Goal: Check status: Check status

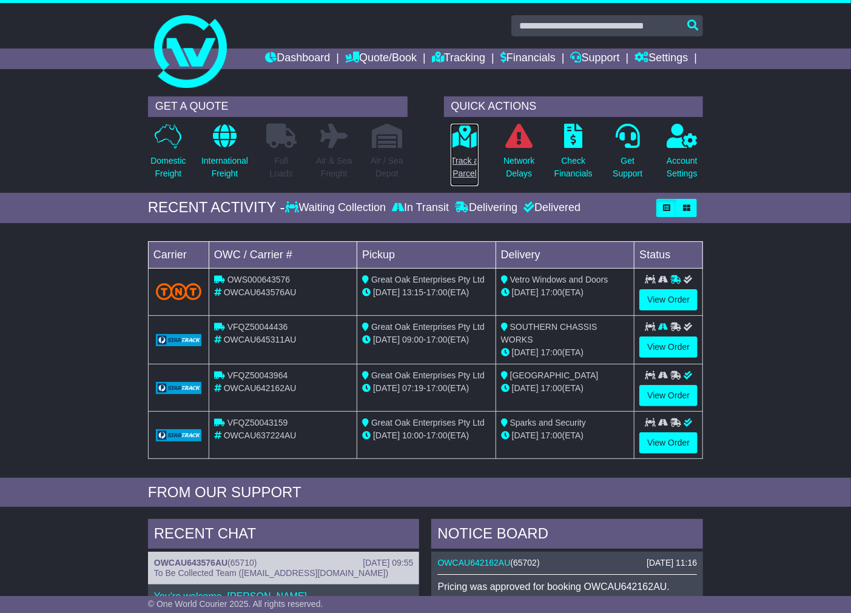
click at [460, 159] on p "Track a Parcel" at bounding box center [464, 167] width 28 height 25
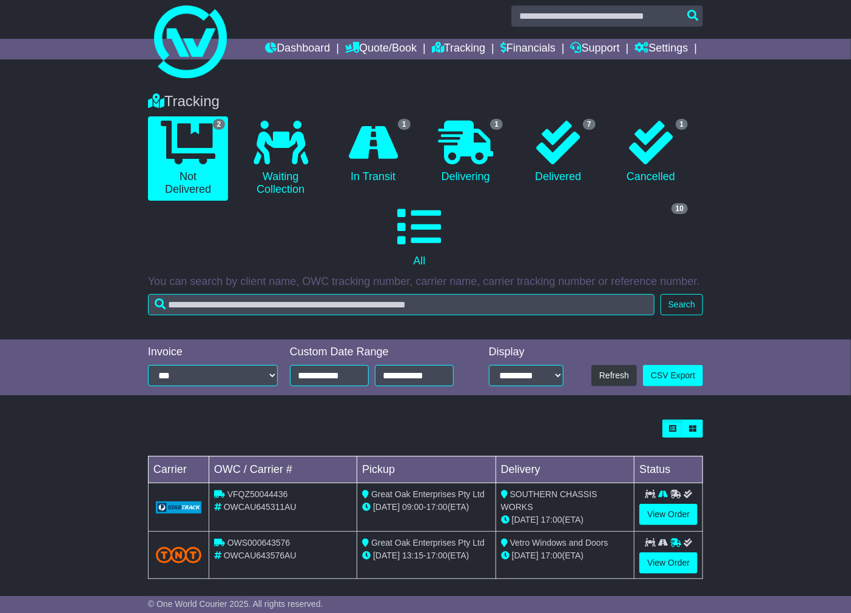
scroll to position [19, 0]
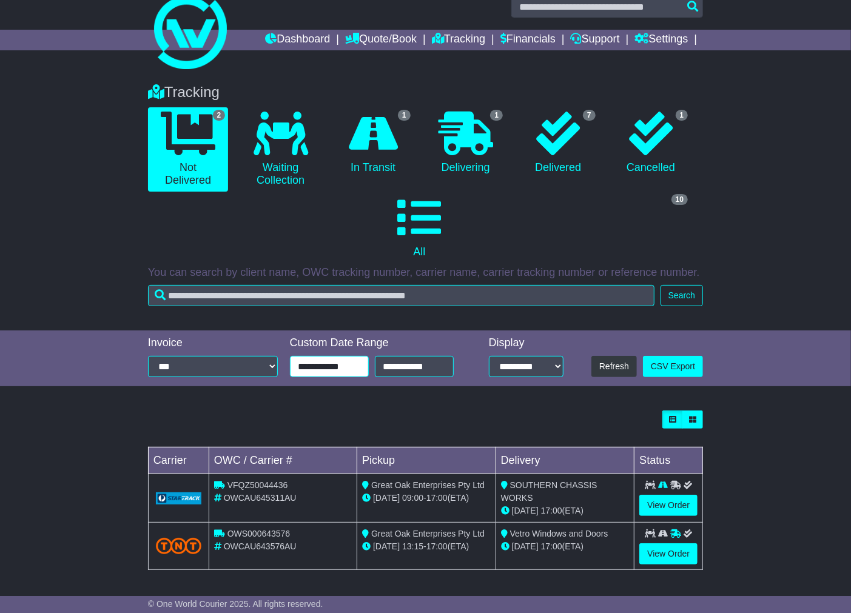
click at [343, 372] on input "**********" at bounding box center [329, 366] width 79 height 21
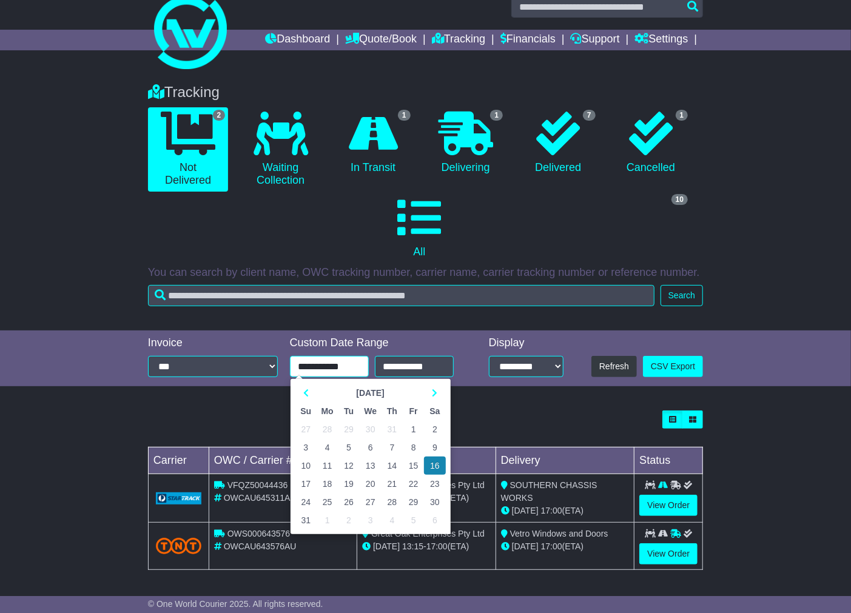
click at [415, 425] on td "1" at bounding box center [413, 429] width 21 height 18
type input "**********"
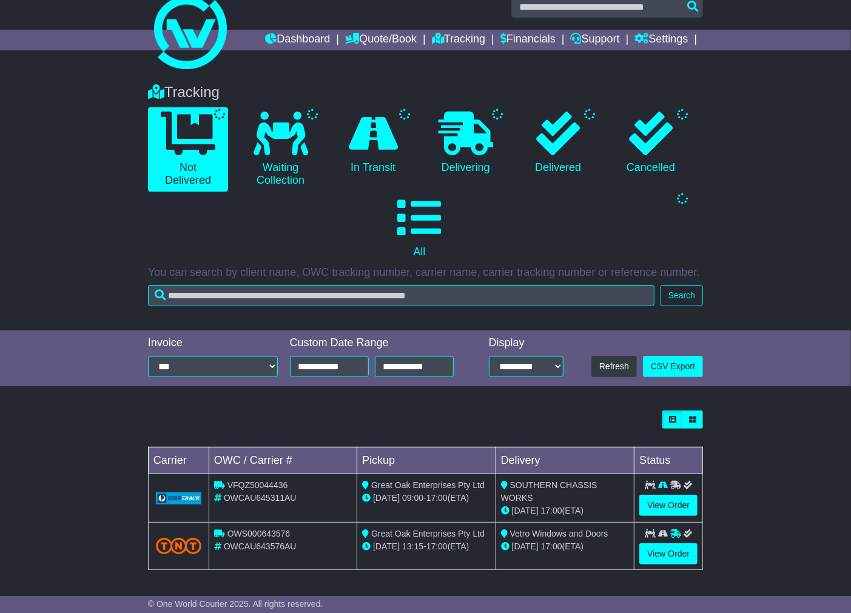
scroll to position [0, 0]
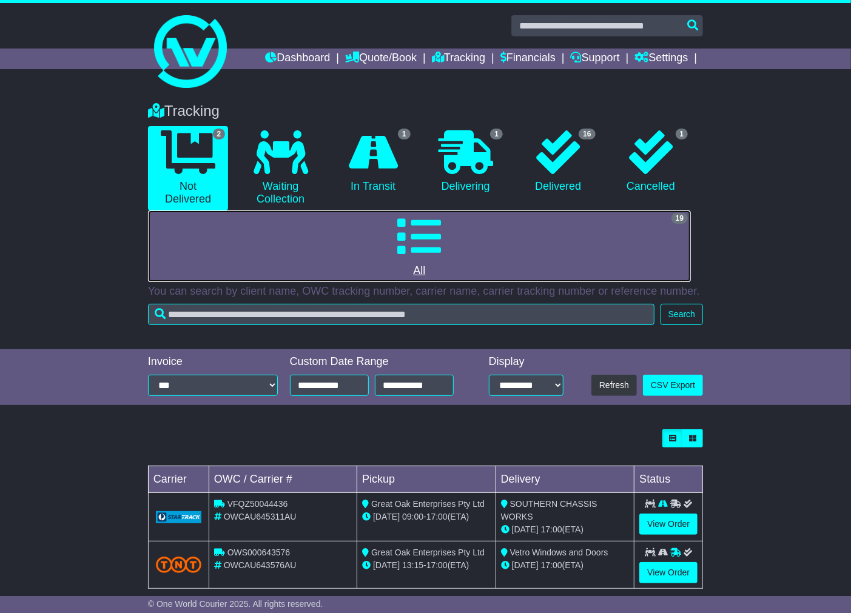
click at [480, 229] on link "19 All" at bounding box center [419, 246] width 543 height 72
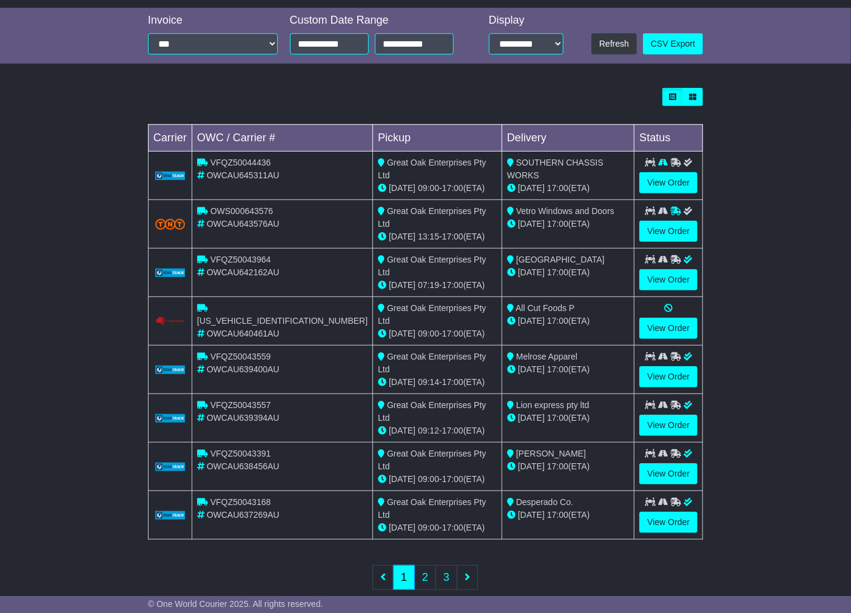
scroll to position [356, 0]
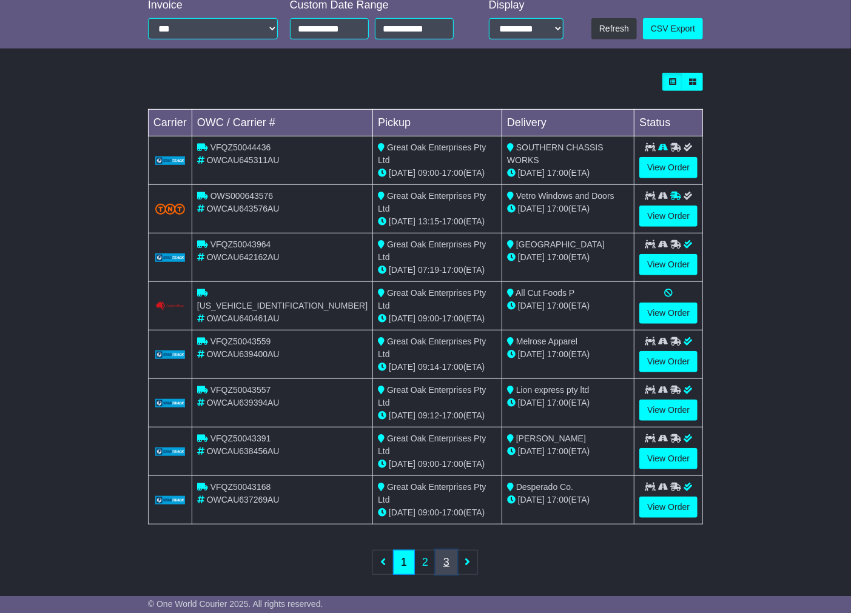
click at [447, 558] on link "3" at bounding box center [446, 562] width 22 height 25
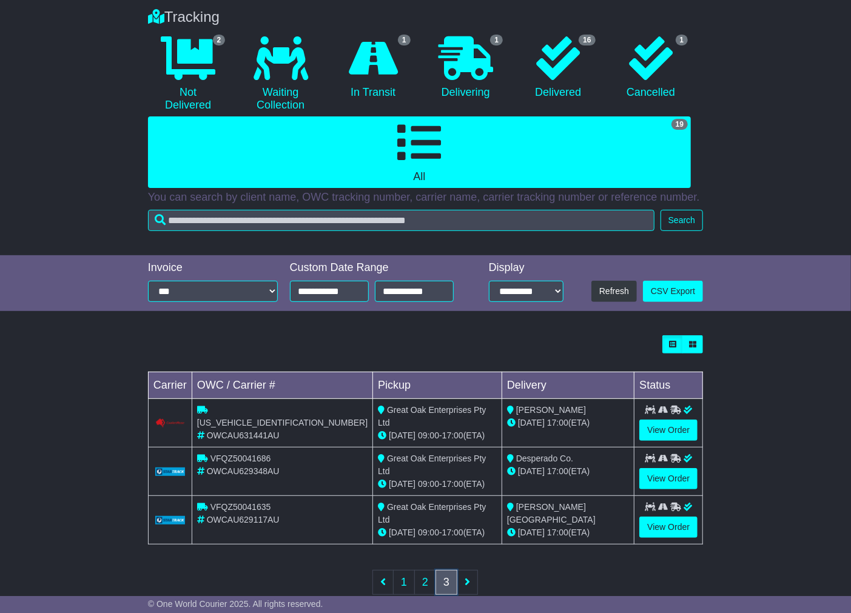
scroll to position [118, 0]
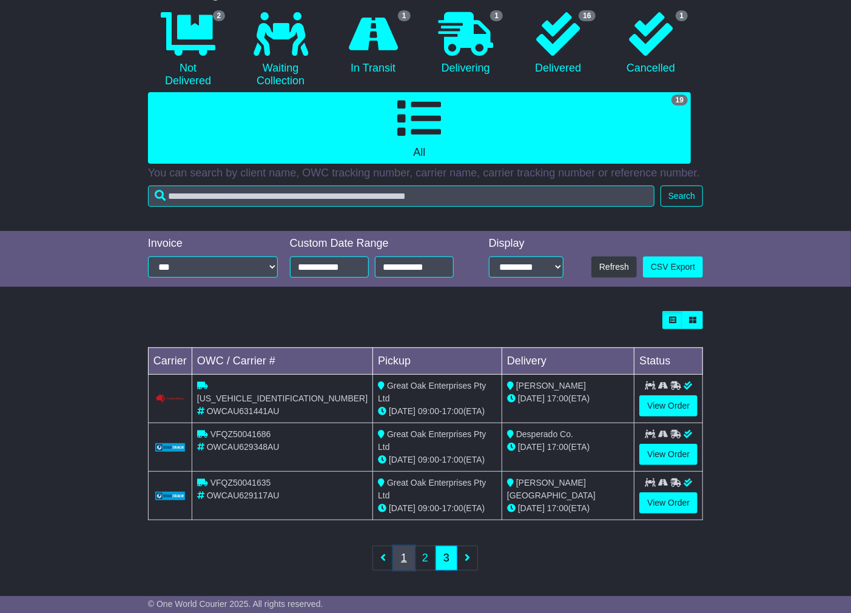
click at [401, 558] on link "1" at bounding box center [404, 558] width 22 height 25
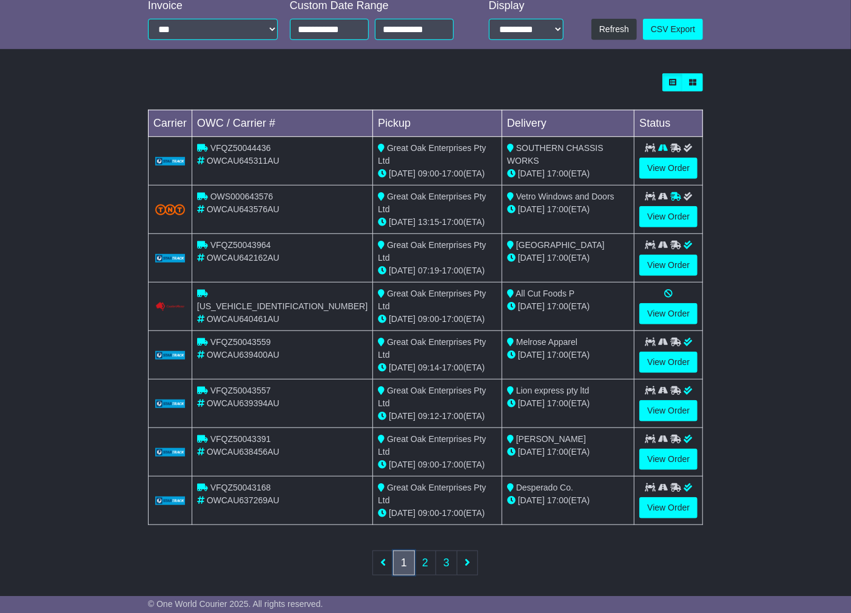
scroll to position [356, 0]
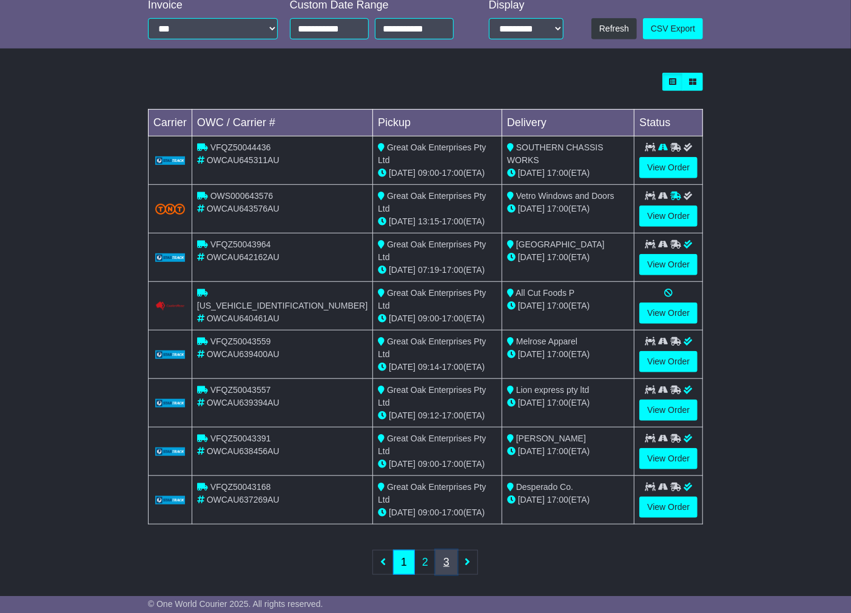
click at [441, 561] on link "3" at bounding box center [446, 562] width 22 height 25
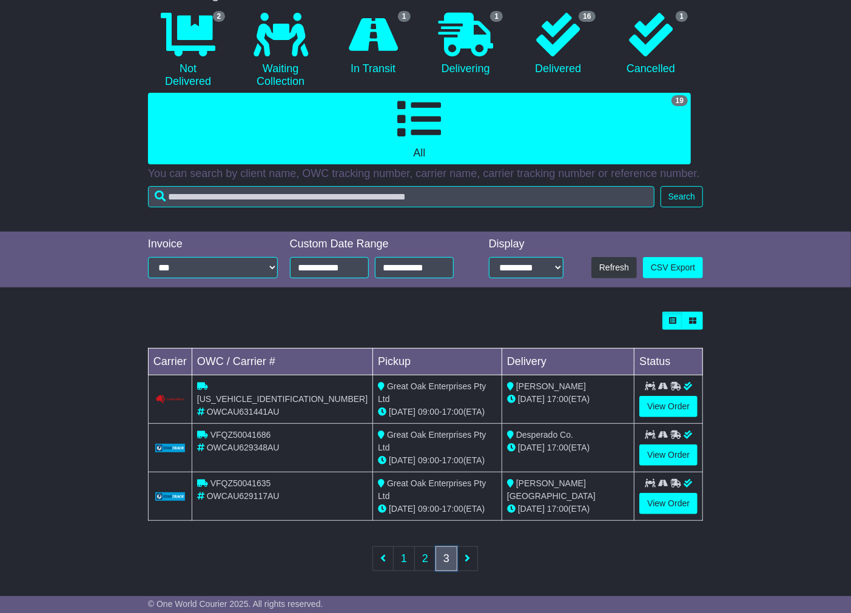
scroll to position [118, 0]
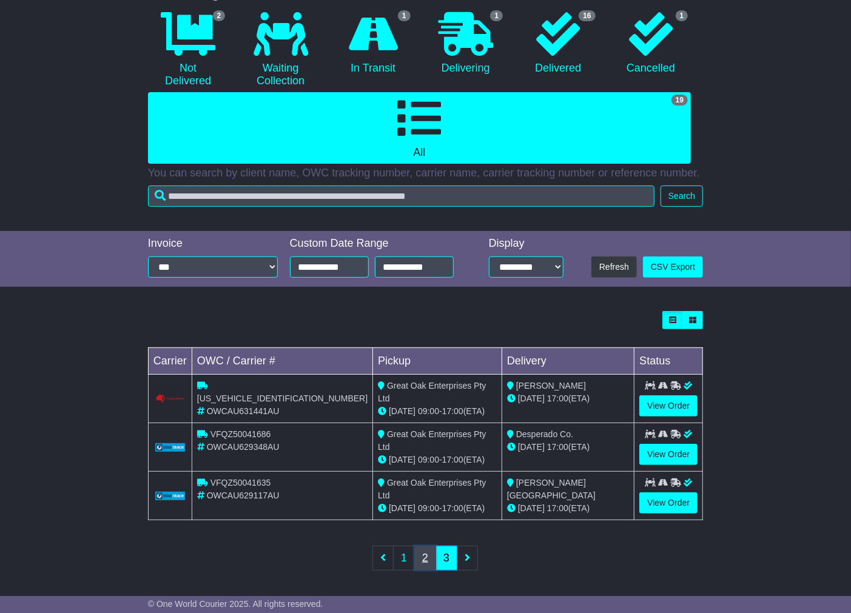
click at [423, 558] on link "2" at bounding box center [425, 558] width 22 height 25
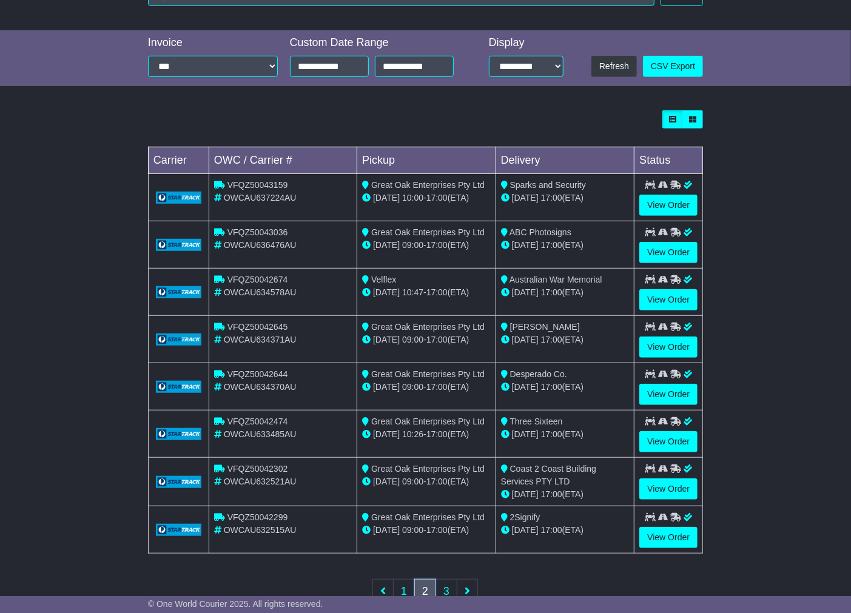
scroll to position [356, 0]
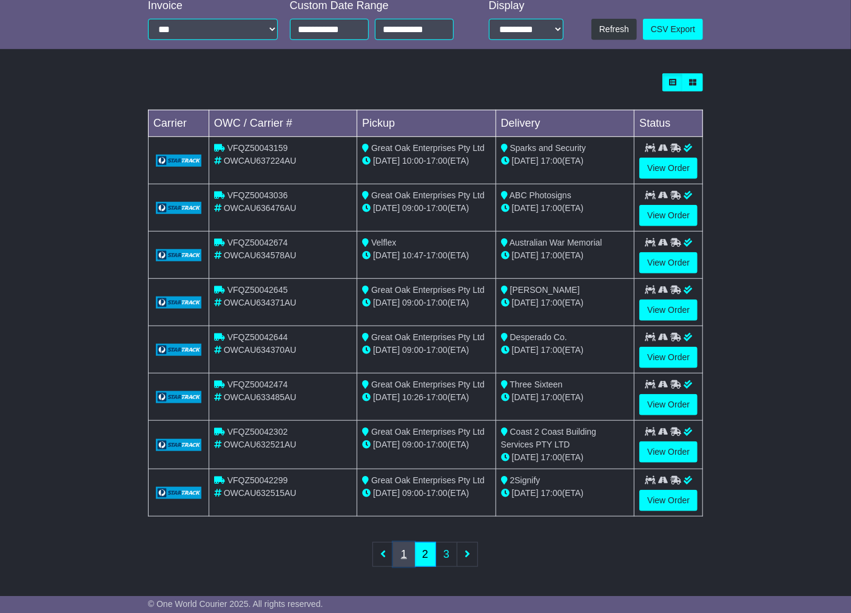
click at [400, 554] on link "1" at bounding box center [404, 554] width 22 height 25
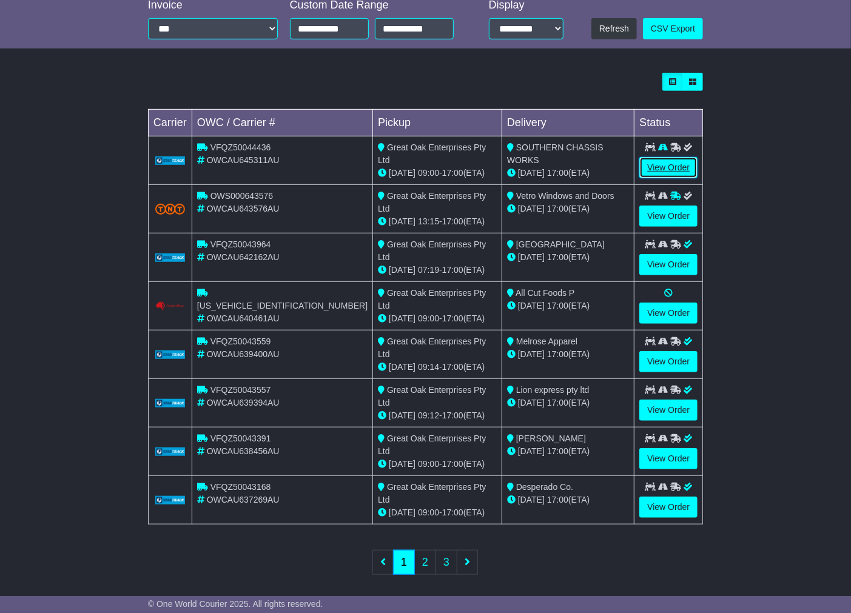
click at [680, 164] on link "View Order" at bounding box center [668, 167] width 58 height 21
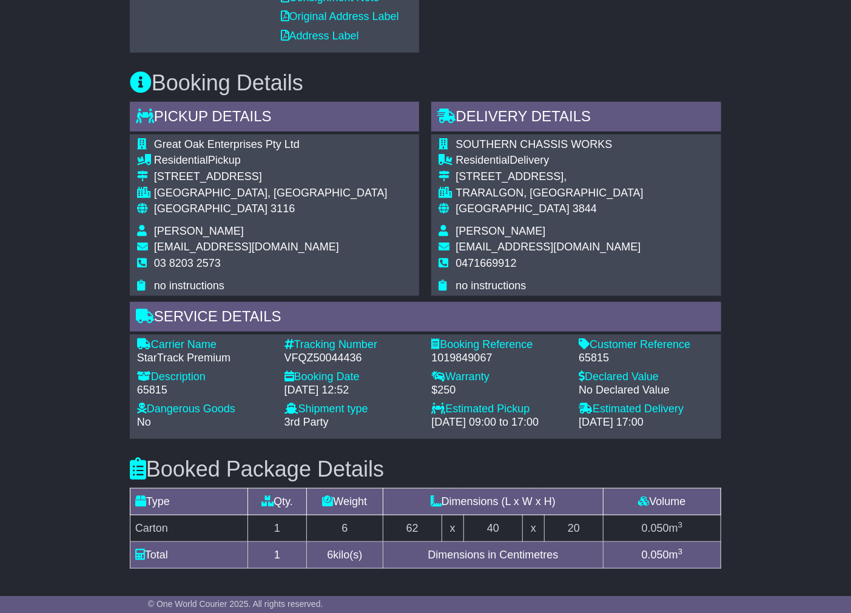
scroll to position [566, 0]
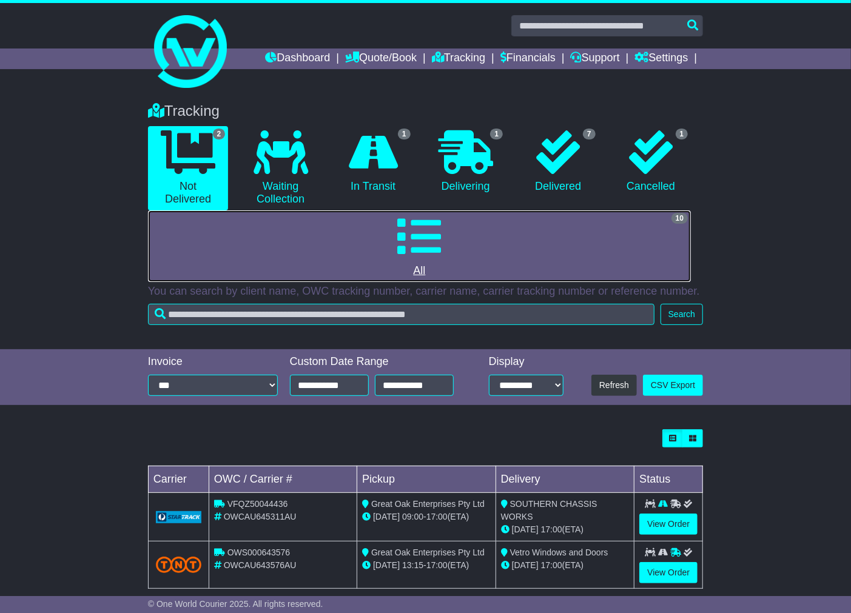
click at [427, 233] on icon at bounding box center [419, 237] width 44 height 44
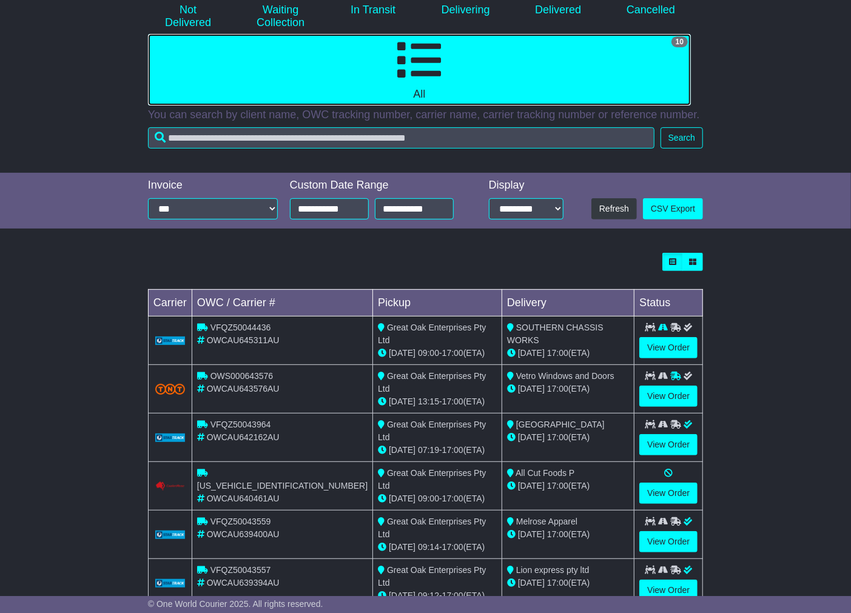
scroll to position [356, 0]
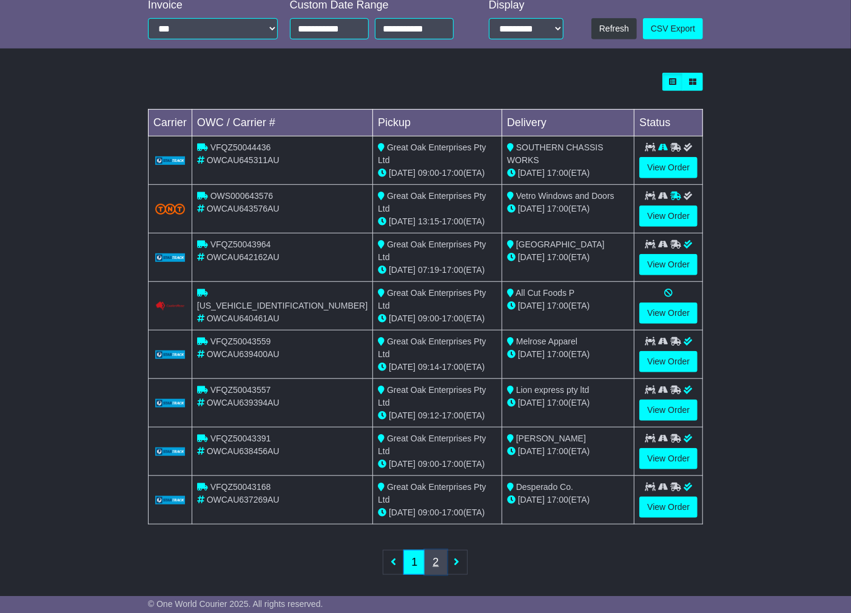
click at [438, 558] on link "2" at bounding box center [435, 562] width 22 height 25
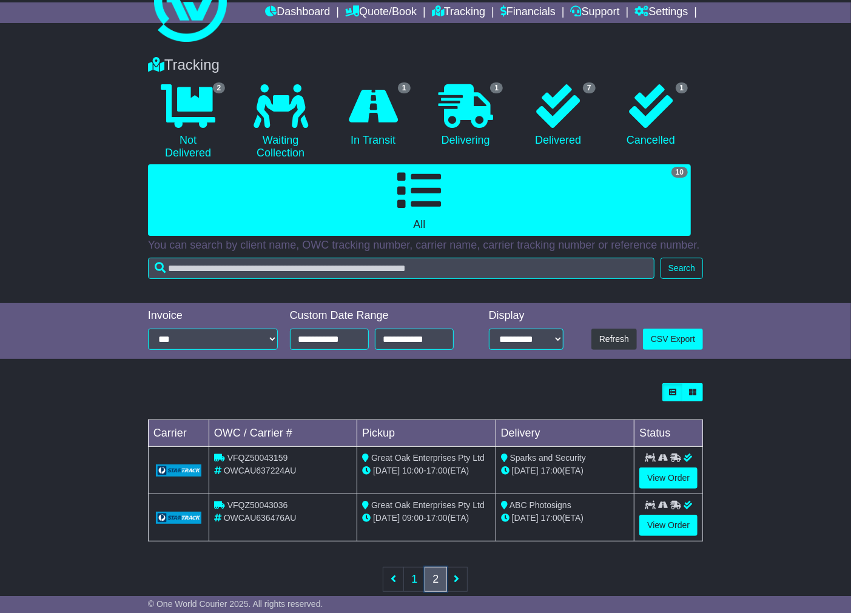
scroll to position [71, 0]
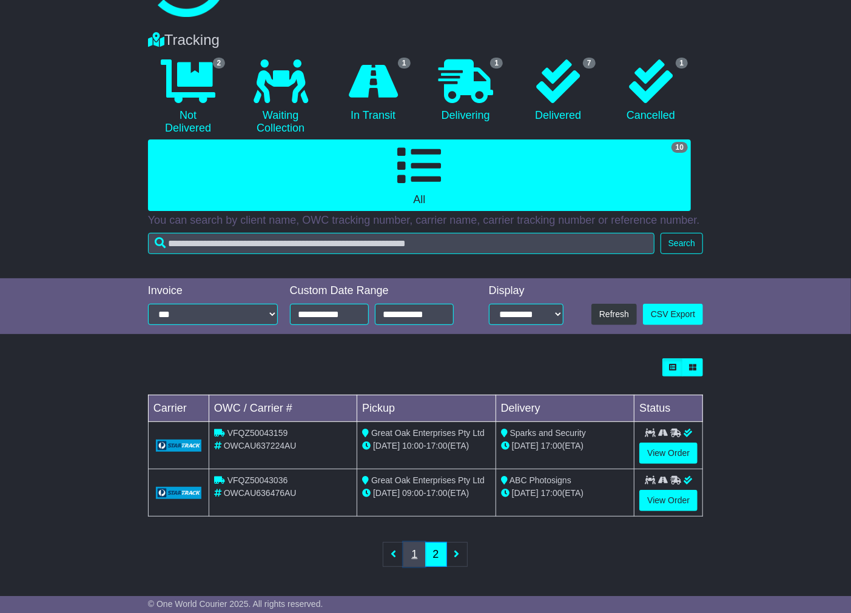
click at [421, 552] on link "1" at bounding box center [414, 554] width 22 height 25
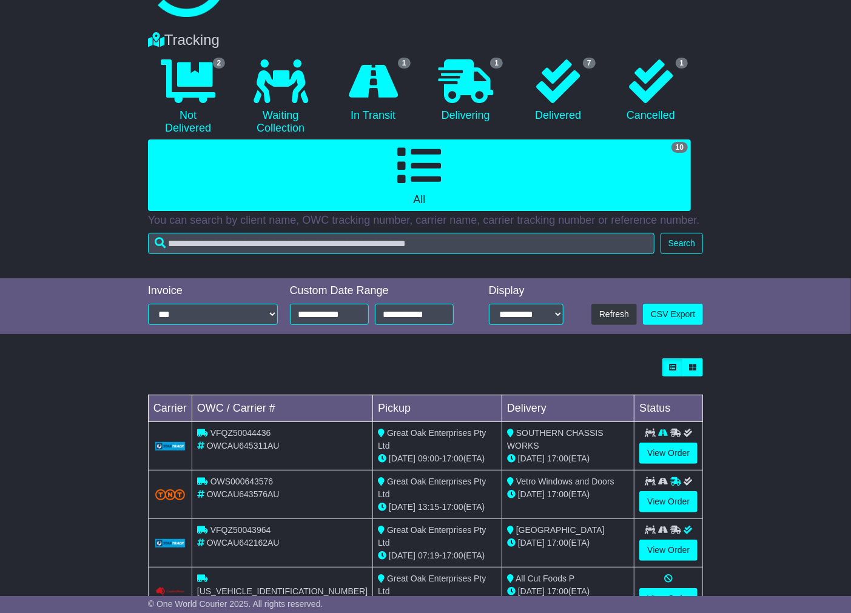
scroll to position [0, 0]
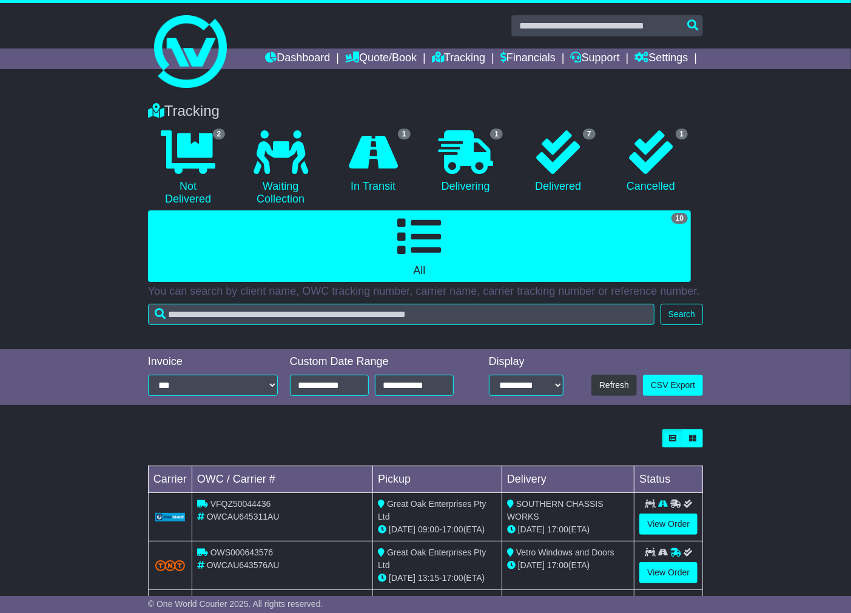
click at [418, 573] on span "13:15" at bounding box center [428, 578] width 21 height 10
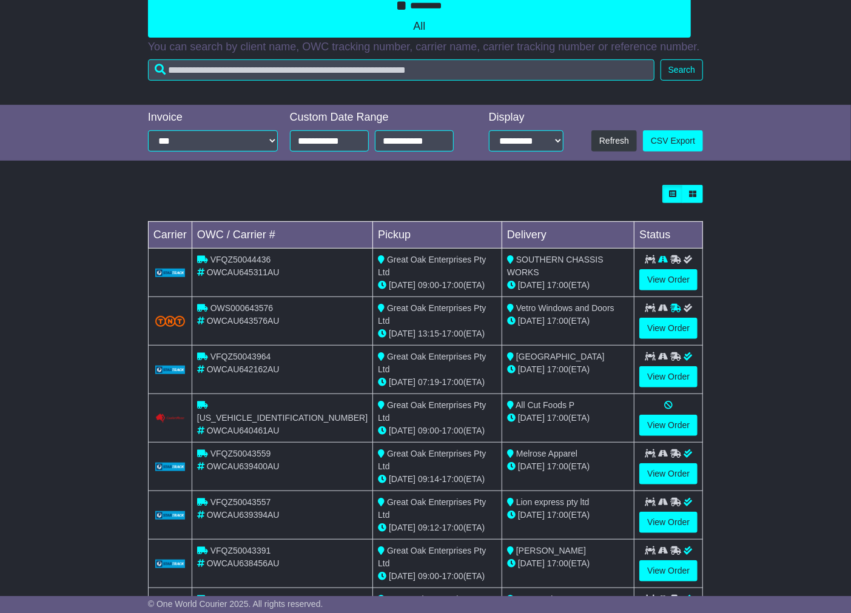
scroll to position [285, 0]
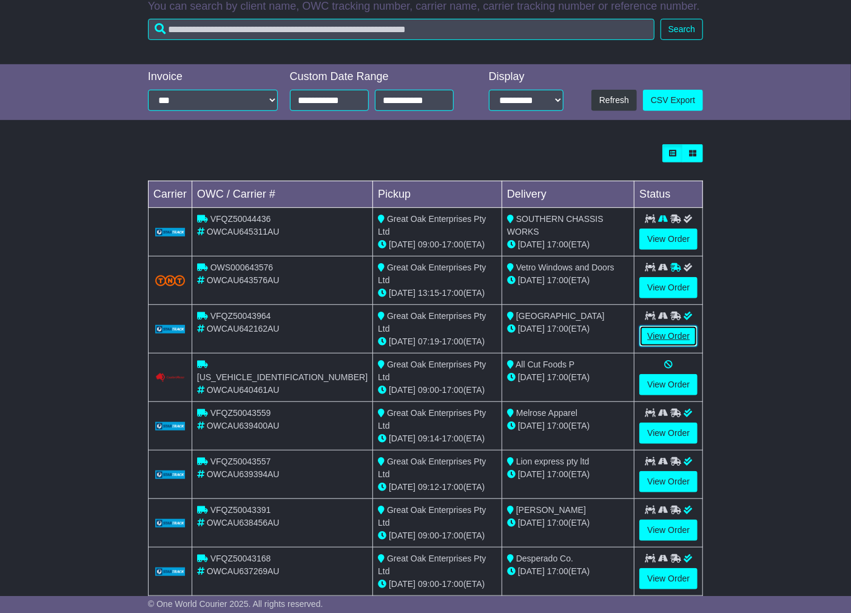
click at [669, 333] on link "View Order" at bounding box center [668, 336] width 58 height 21
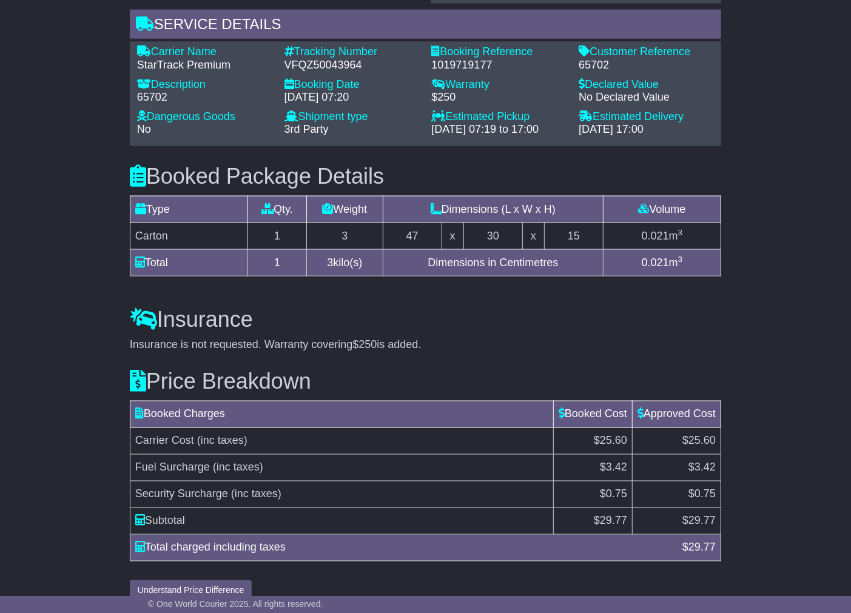
scroll to position [913, 0]
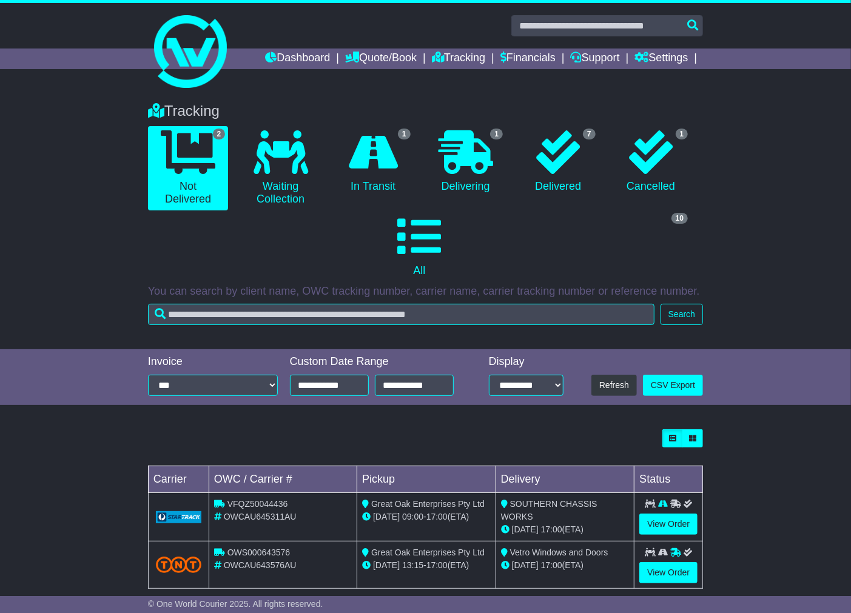
scroll to position [19, 0]
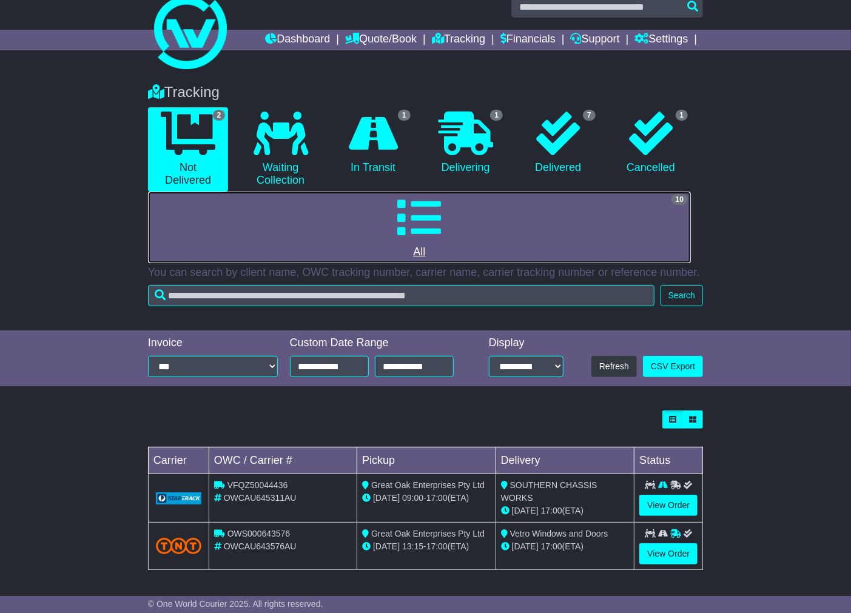
click at [478, 201] on link "10 All" at bounding box center [419, 228] width 543 height 72
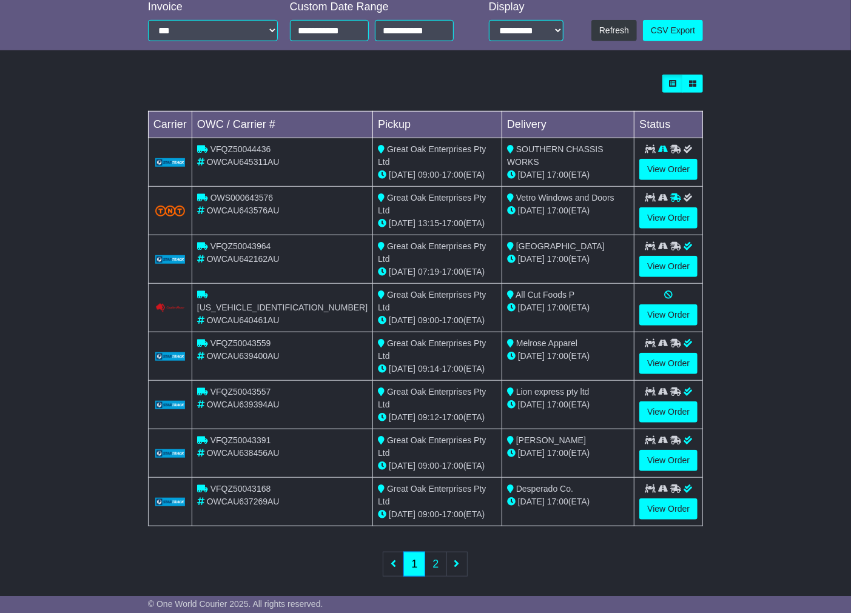
scroll to position [356, 0]
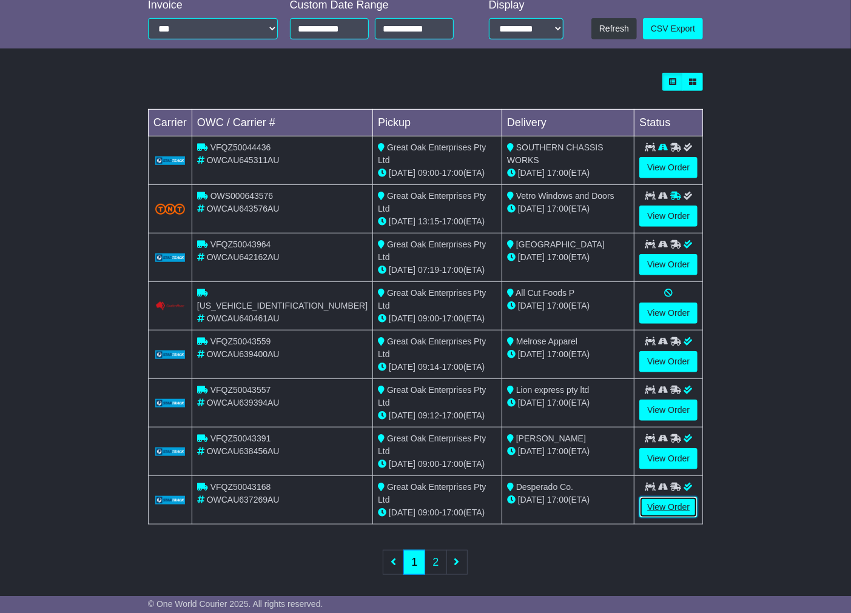
click at [669, 505] on link "View Order" at bounding box center [668, 507] width 58 height 21
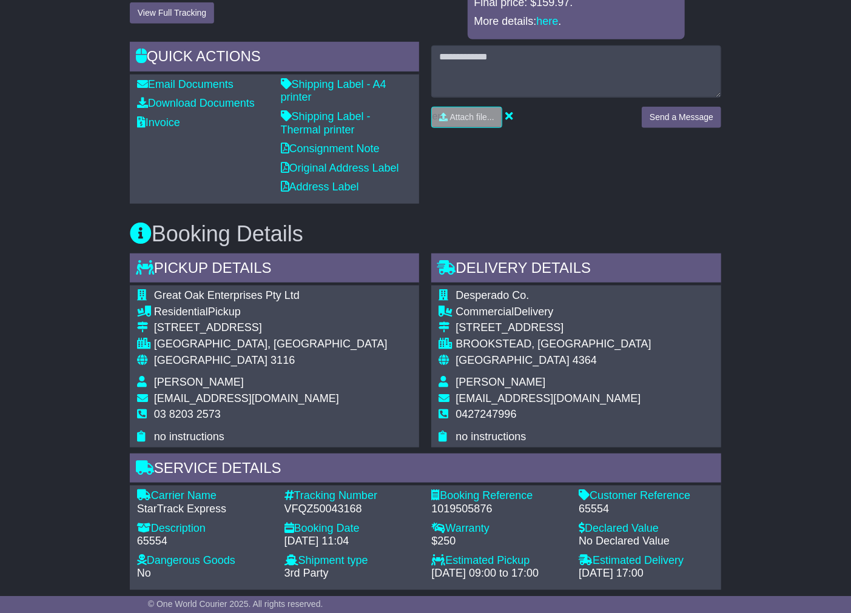
scroll to position [397, 0]
click at [473, 289] on span "Desperado Co." at bounding box center [491, 295] width 73 height 12
copy span "Desperado"
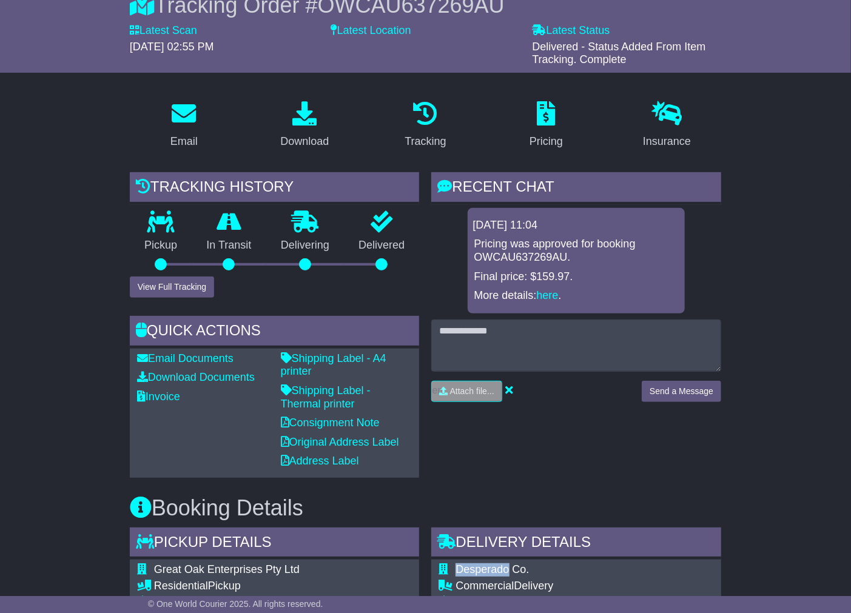
scroll to position [0, 0]
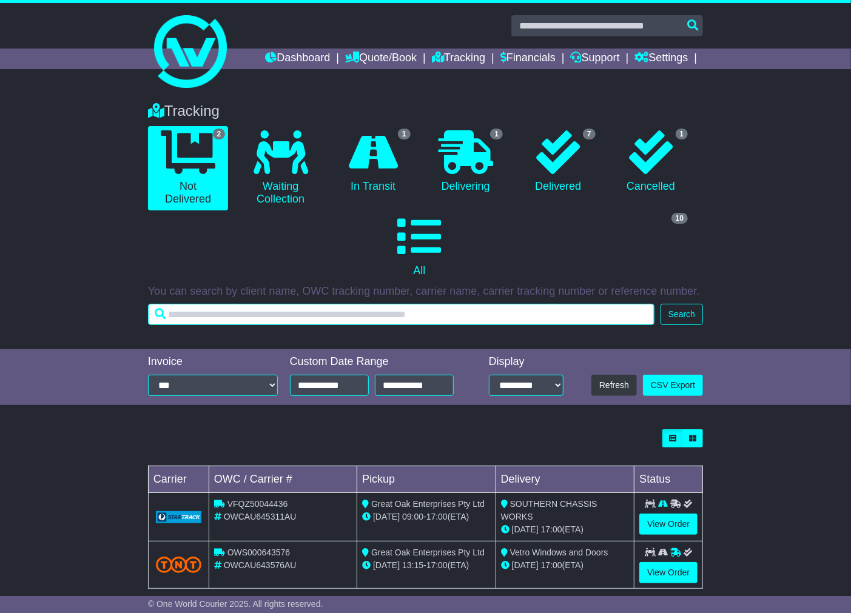
paste input "*********"
type input "*********"
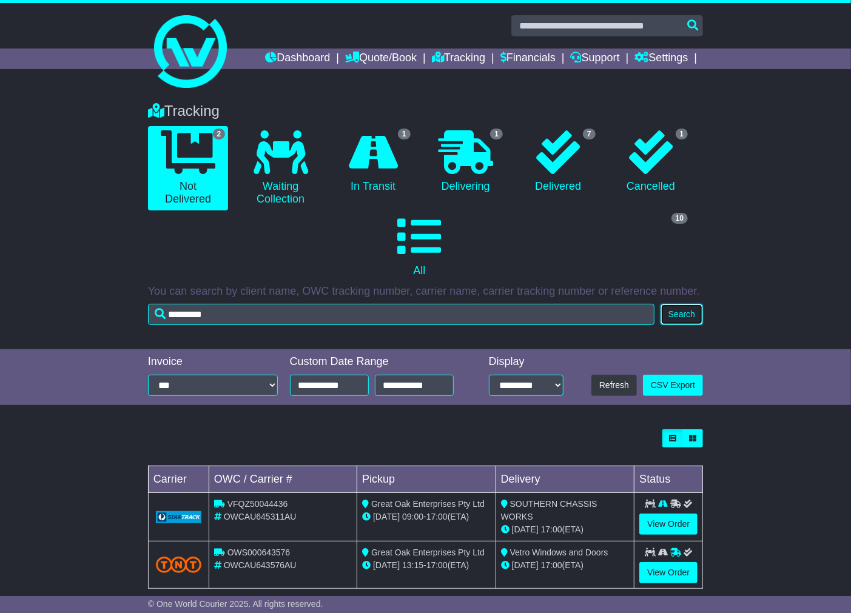
click at [687, 310] on button "Search" at bounding box center [681, 314] width 42 height 21
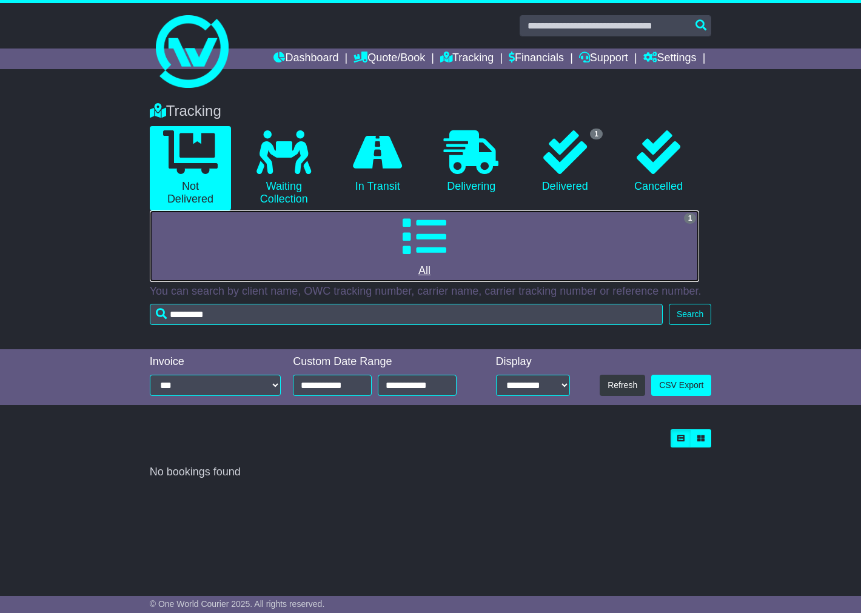
click at [480, 244] on link "1 All" at bounding box center [425, 246] width 550 height 72
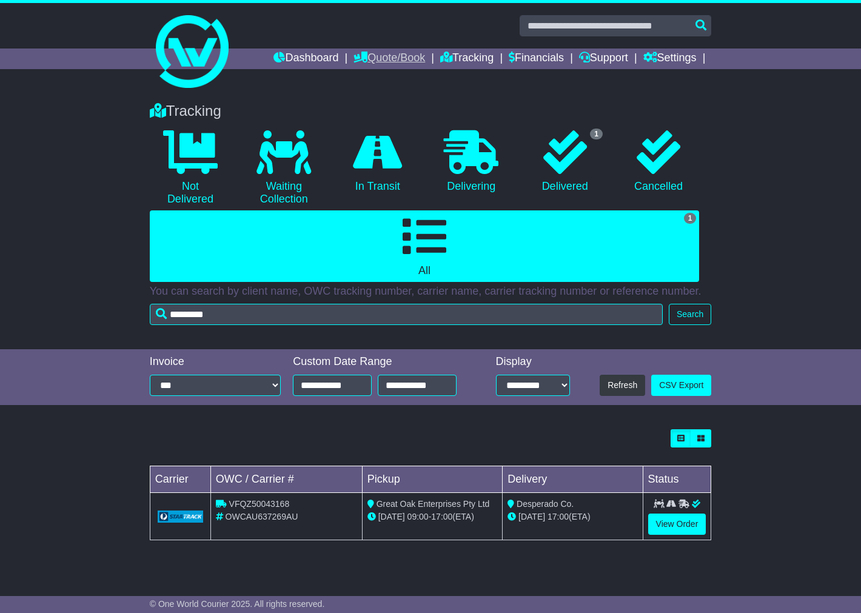
click at [381, 55] on link "Quote/Book" at bounding box center [389, 58] width 72 height 21
click at [376, 99] on link "Saved Quotes" at bounding box center [402, 105] width 96 height 13
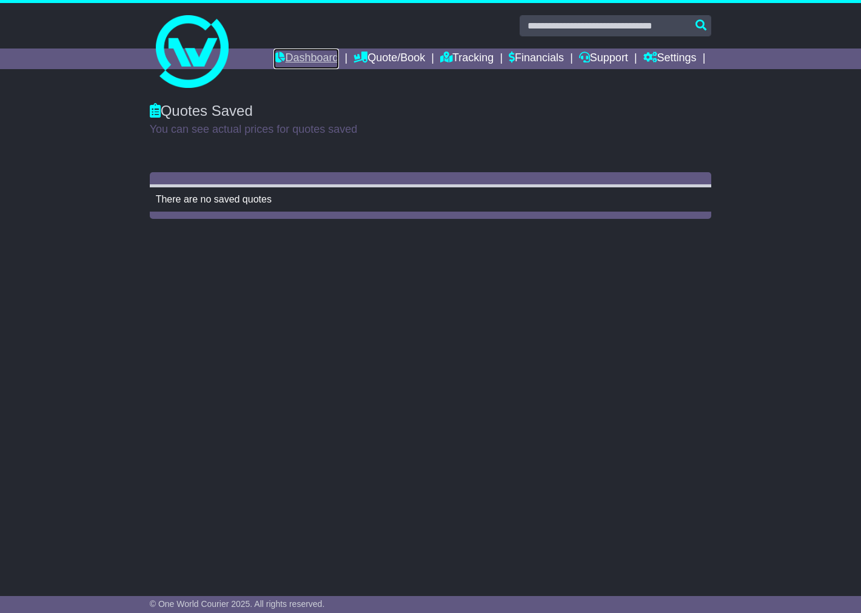
click at [299, 57] on link "Dashboard" at bounding box center [305, 58] width 65 height 21
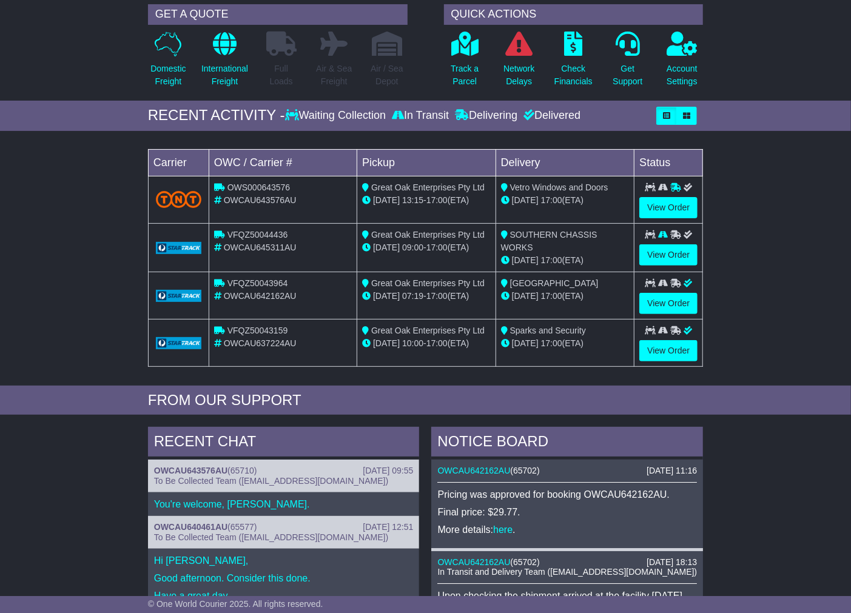
scroll to position [202, 0]
